Goal: Check status: Check status

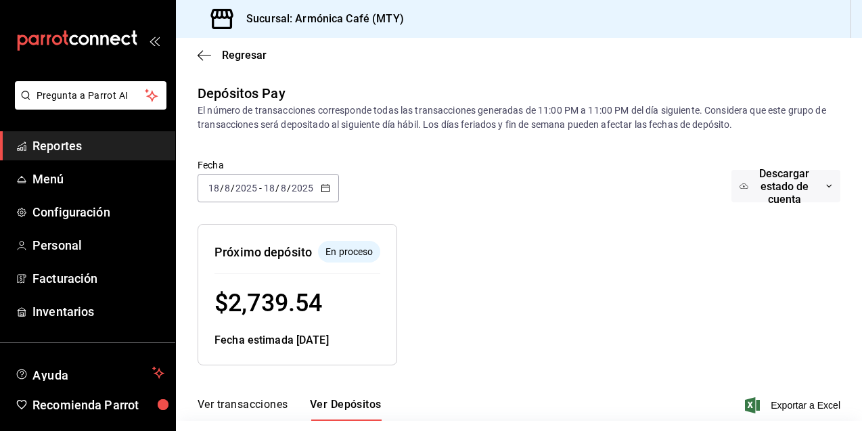
click at [230, 51] on span "Regresar" at bounding box center [244, 55] width 45 height 13
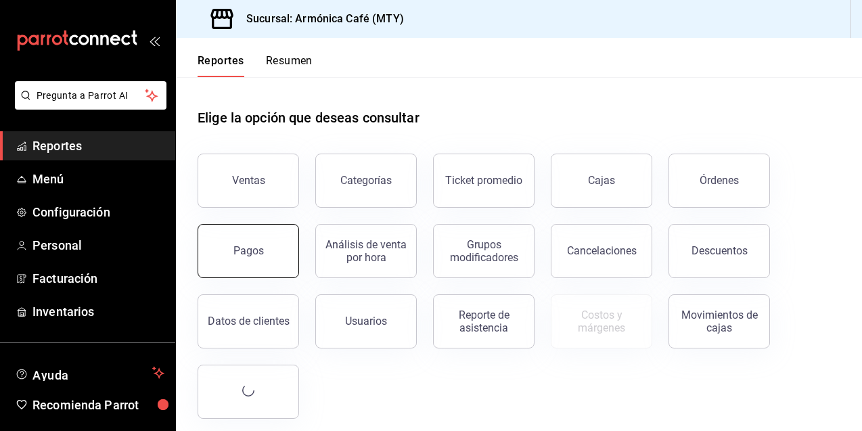
click at [263, 238] on button "Pagos" at bounding box center [249, 251] width 102 height 54
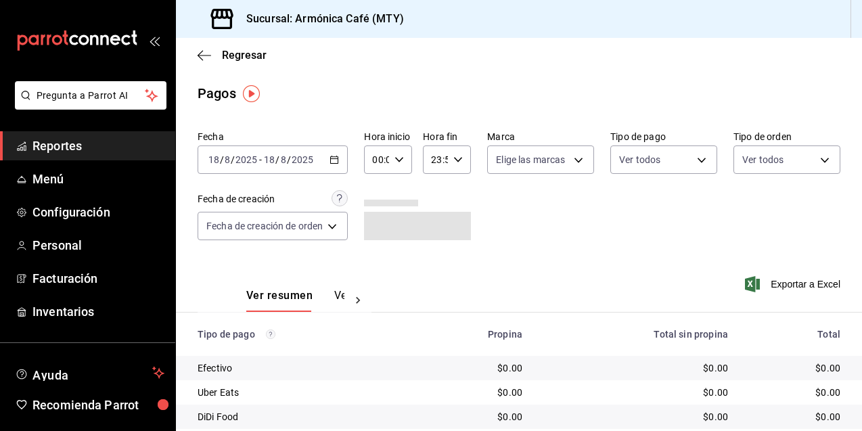
click at [341, 153] on div "[DATE] [DATE] - [DATE] [DATE]" at bounding box center [273, 160] width 150 height 28
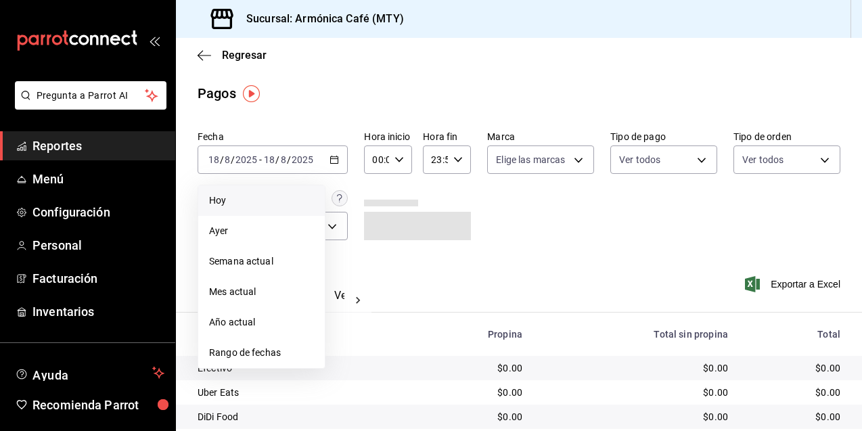
click at [263, 196] on span "Hoy" at bounding box center [261, 201] width 105 height 14
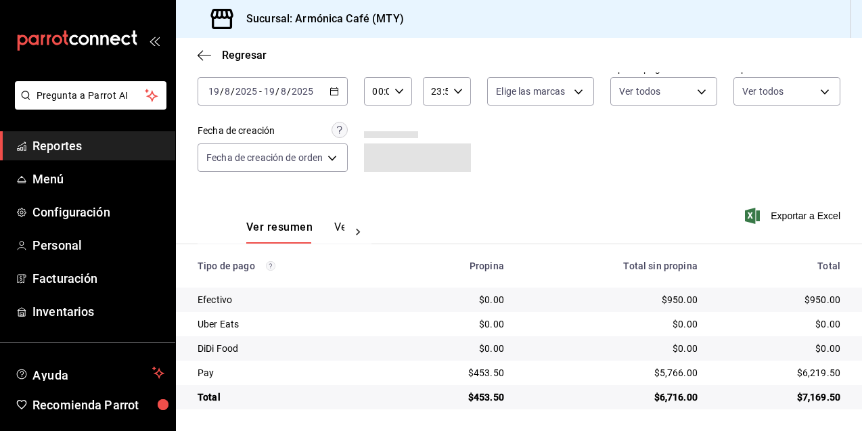
scroll to position [68, 0]
